Goal: Navigation & Orientation: Understand site structure

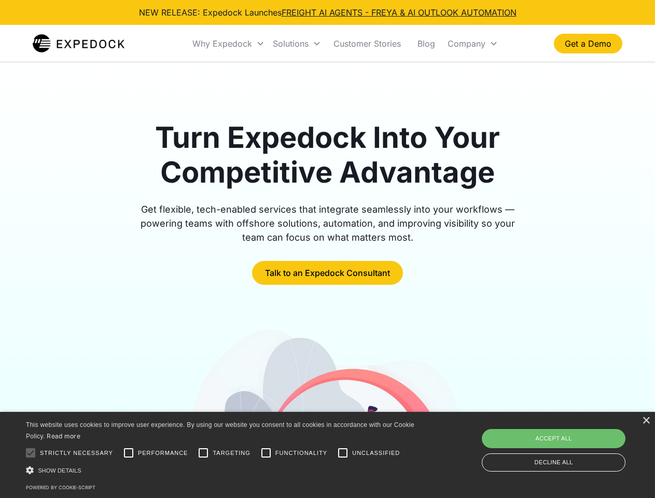
click at [229, 44] on div "Why Expedock" at bounding box center [222, 43] width 60 height 10
click at [296, 44] on div "Solutions" at bounding box center [291, 43] width 36 height 10
click at [472, 44] on div "Company" at bounding box center [466, 43] width 38 height 10
click at [31, 452] on div at bounding box center [30, 452] width 21 height 21
click at [129, 452] on input "Performance" at bounding box center [128, 452] width 21 height 21
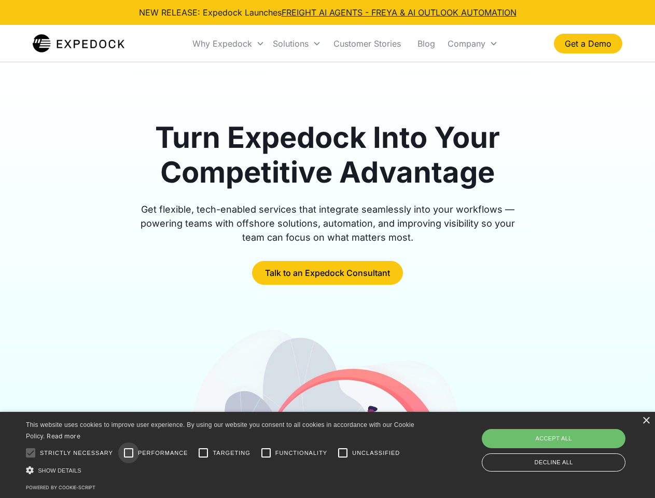
checkbox input "true"
click at [203, 452] on input "Targeting" at bounding box center [203, 452] width 21 height 21
checkbox input "true"
click at [266, 452] on input "Functionality" at bounding box center [266, 452] width 21 height 21
checkbox input "true"
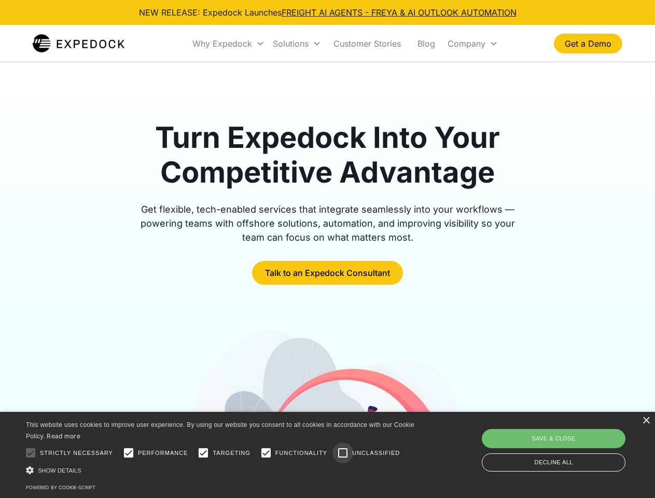
click at [343, 452] on input "Unclassified" at bounding box center [342, 452] width 21 height 21
checkbox input "true"
click at [222, 470] on div "Show details Hide details" at bounding box center [222, 469] width 392 height 11
